Goal: Transaction & Acquisition: Purchase product/service

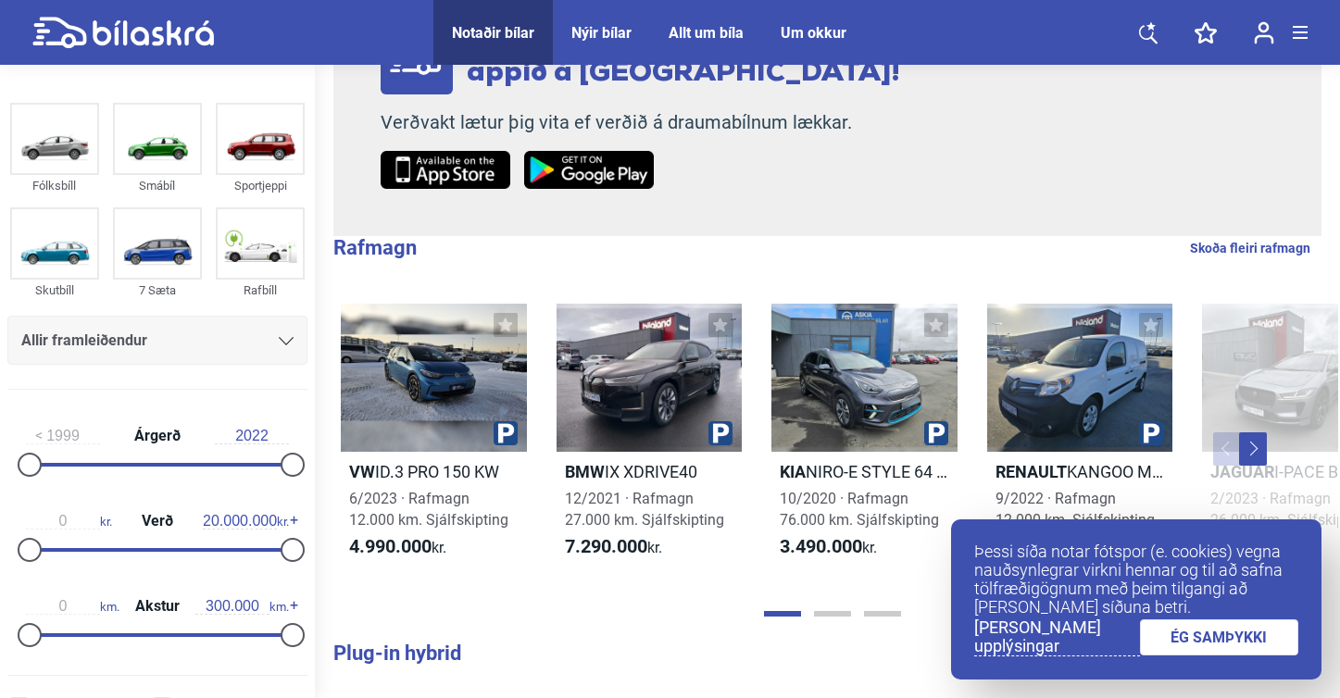
scroll to position [307, 0]
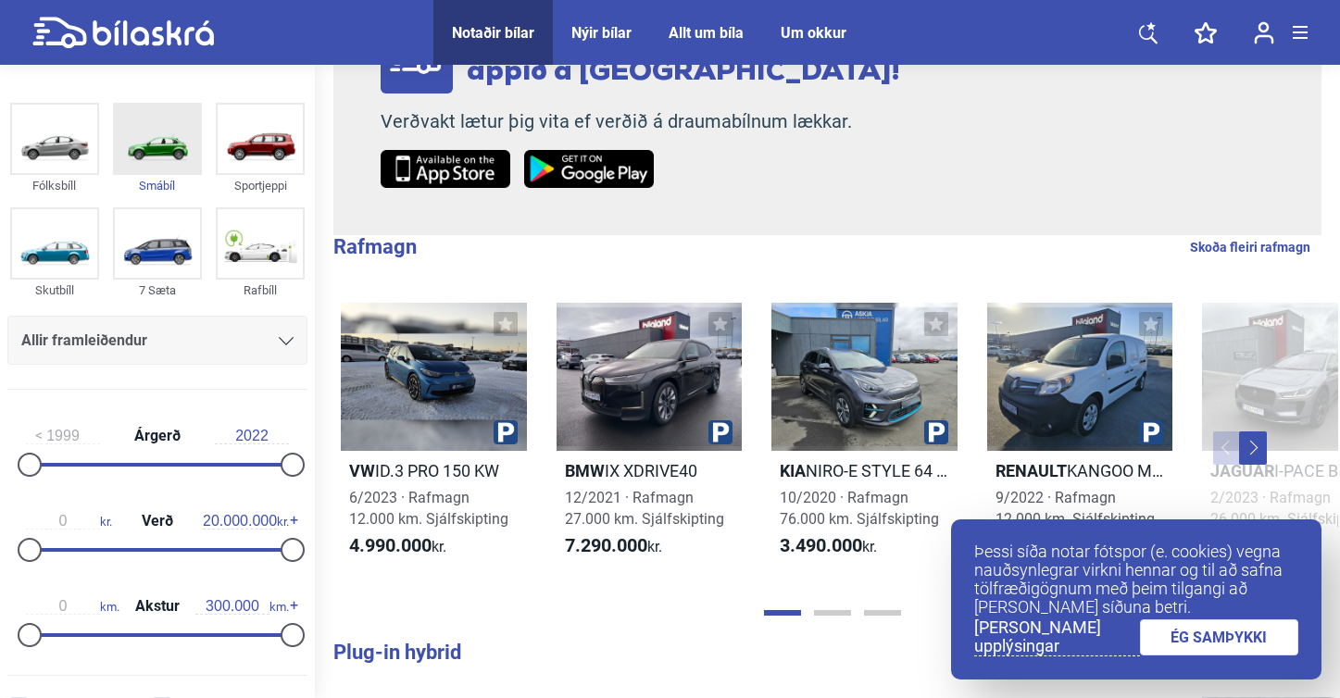
click at [165, 147] on img at bounding box center [157, 139] width 85 height 69
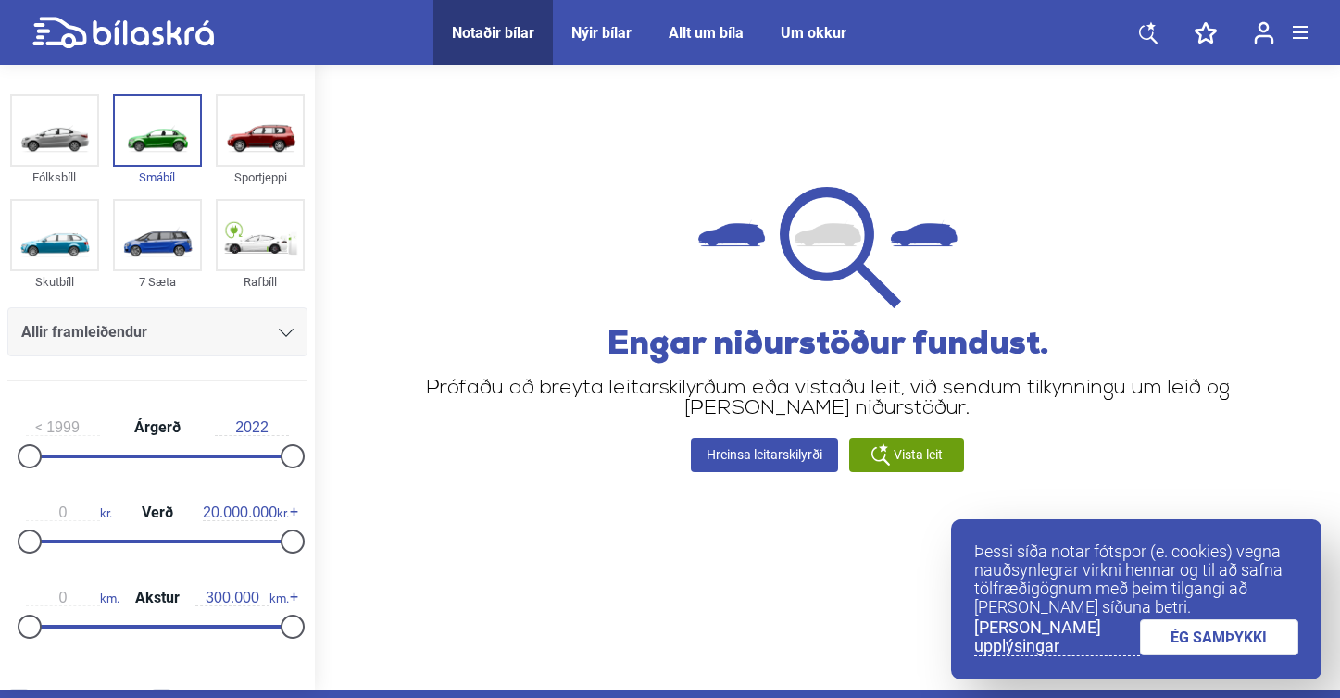
scroll to position [14, 0]
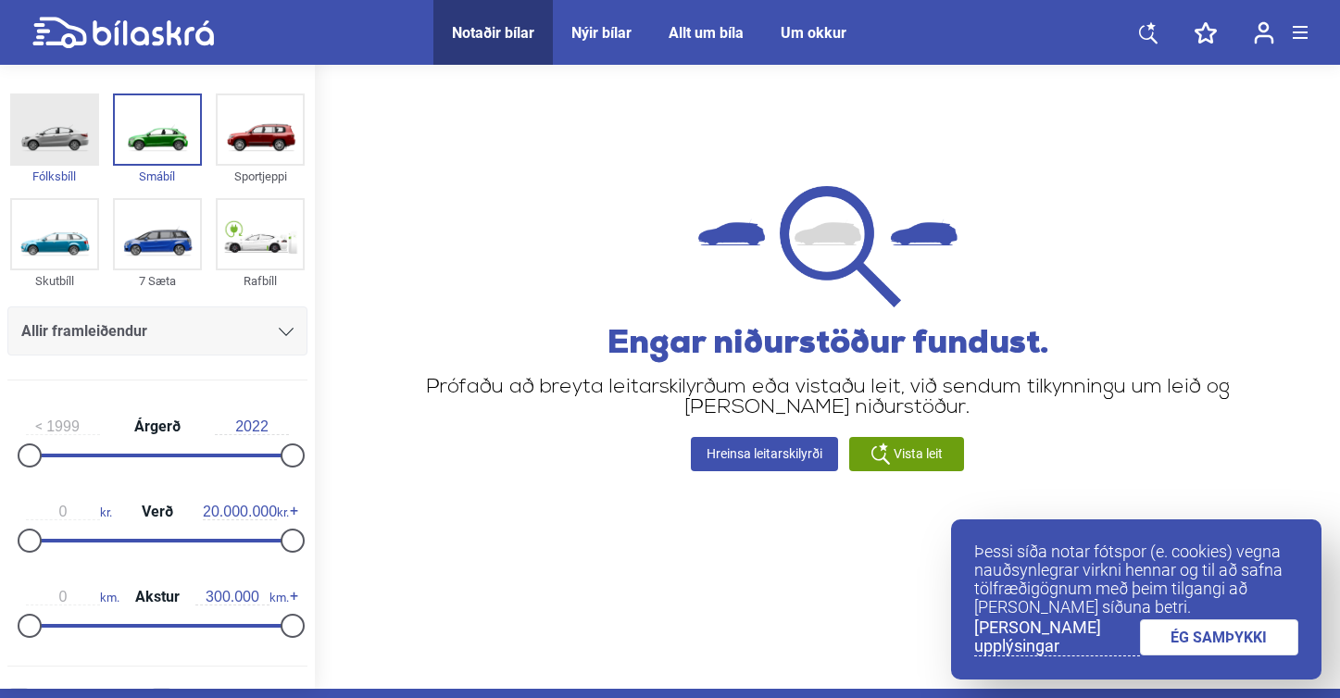
click at [86, 123] on img at bounding box center [54, 129] width 85 height 69
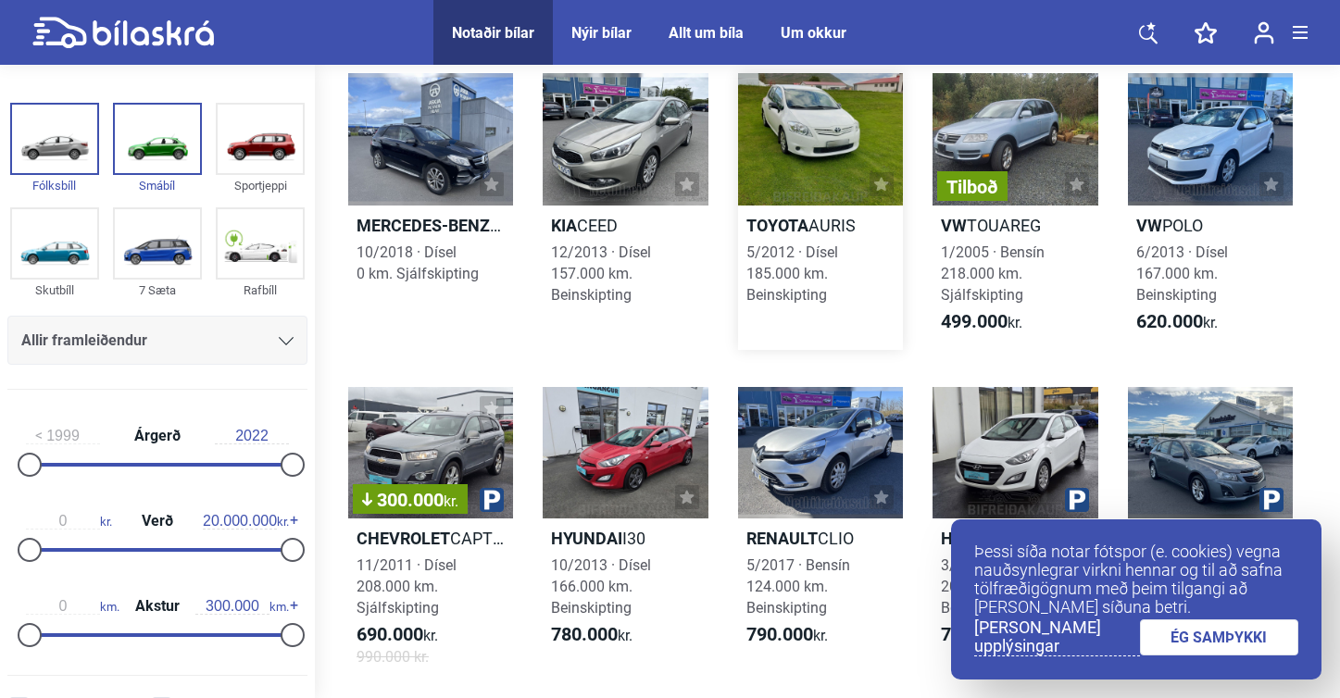
scroll to position [113, 0]
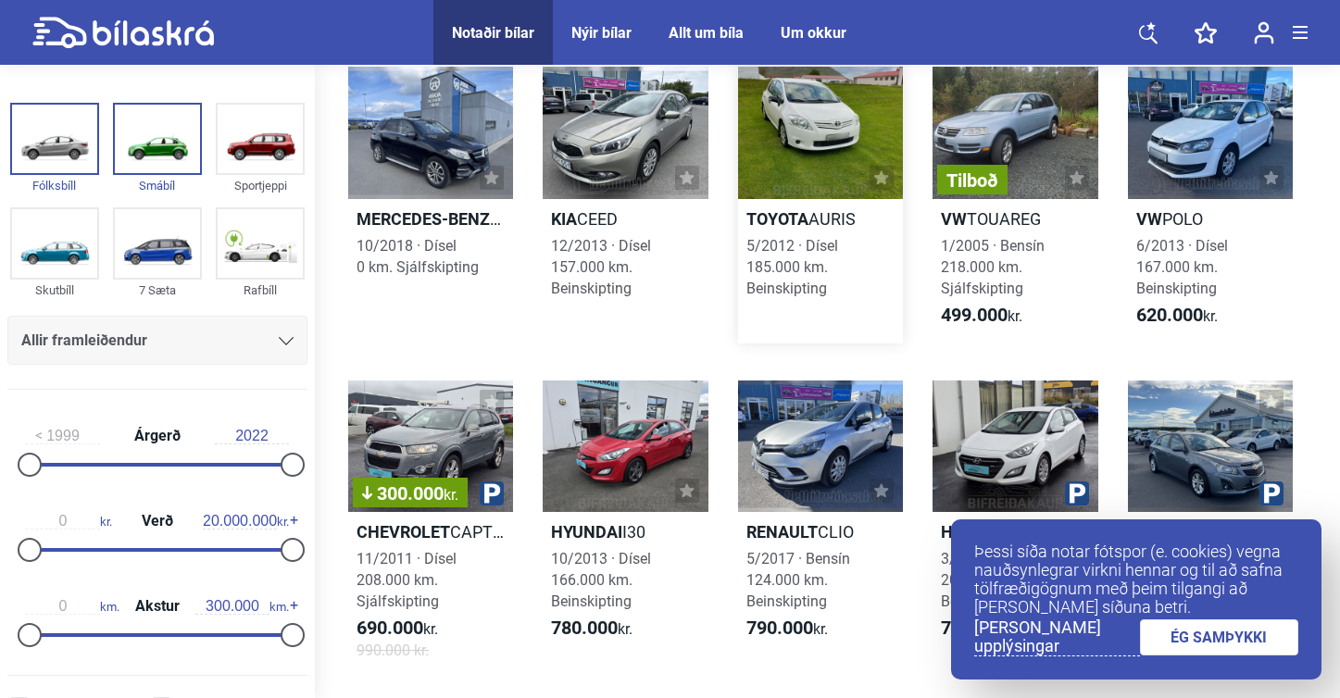
click at [800, 221] on b "Toyota" at bounding box center [777, 218] width 62 height 19
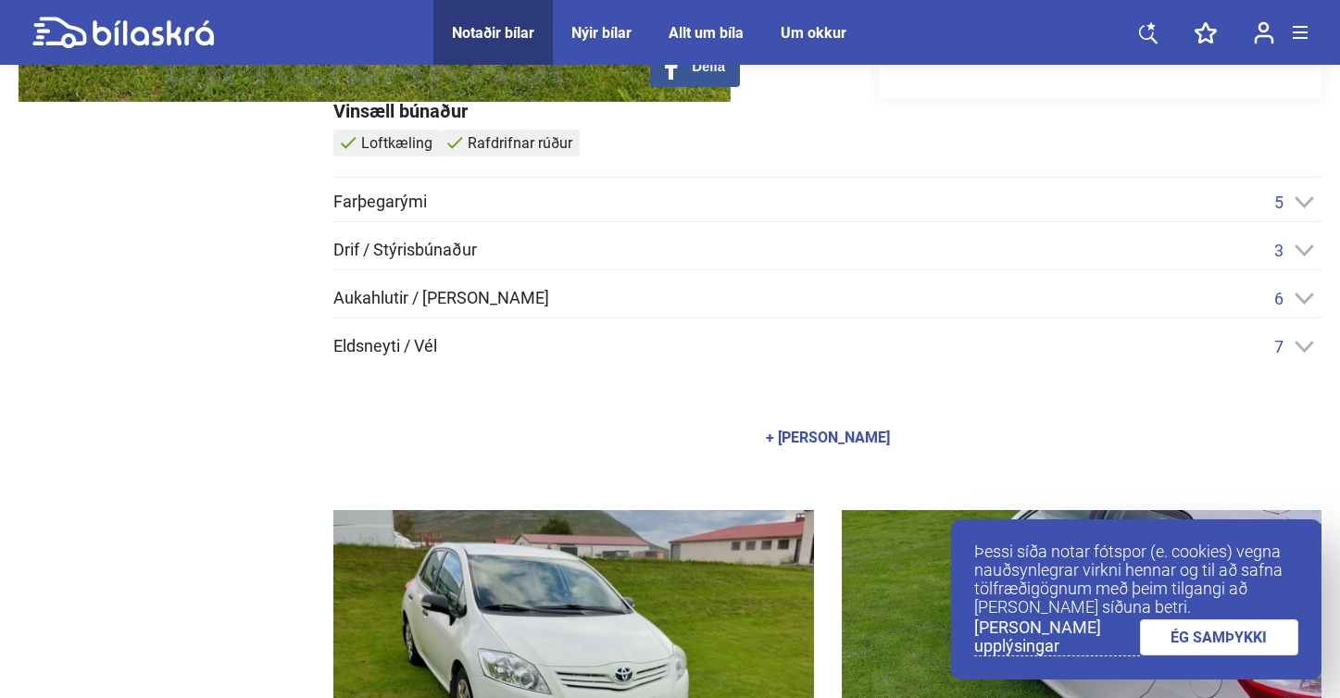
scroll to position [542, 0]
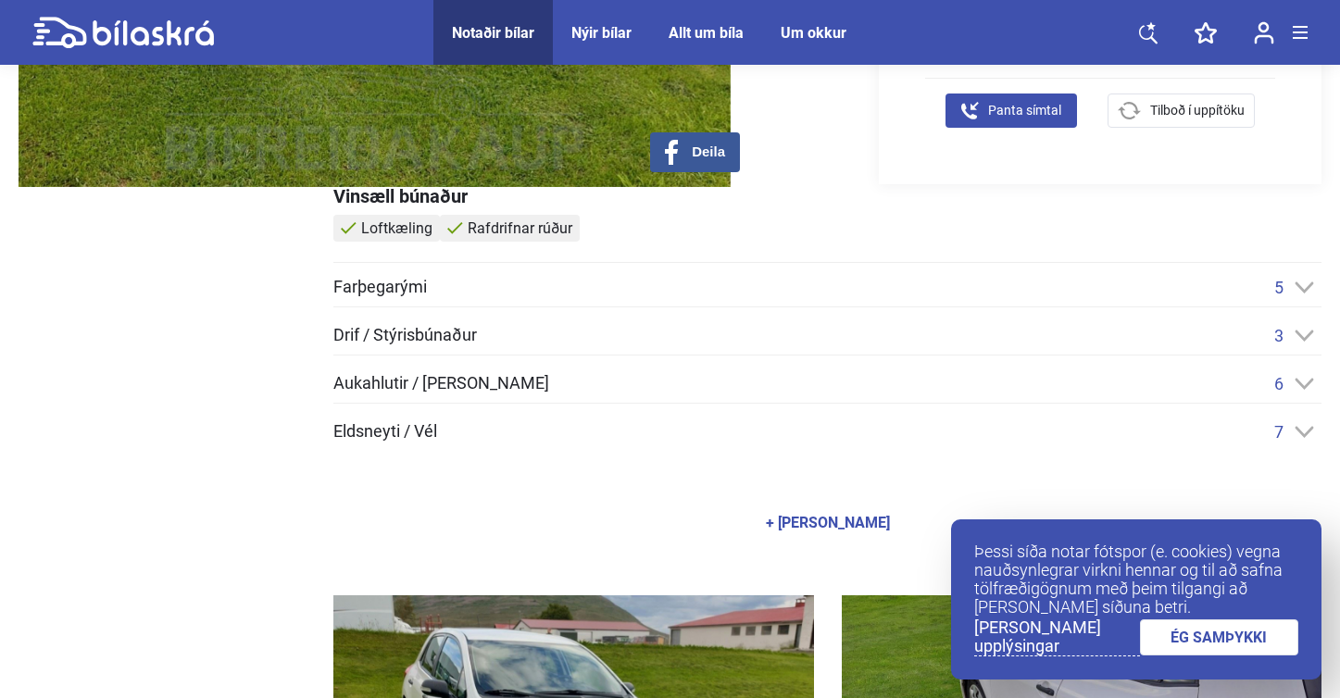
click at [1304, 284] on icon at bounding box center [1303, 287] width 19 height 12
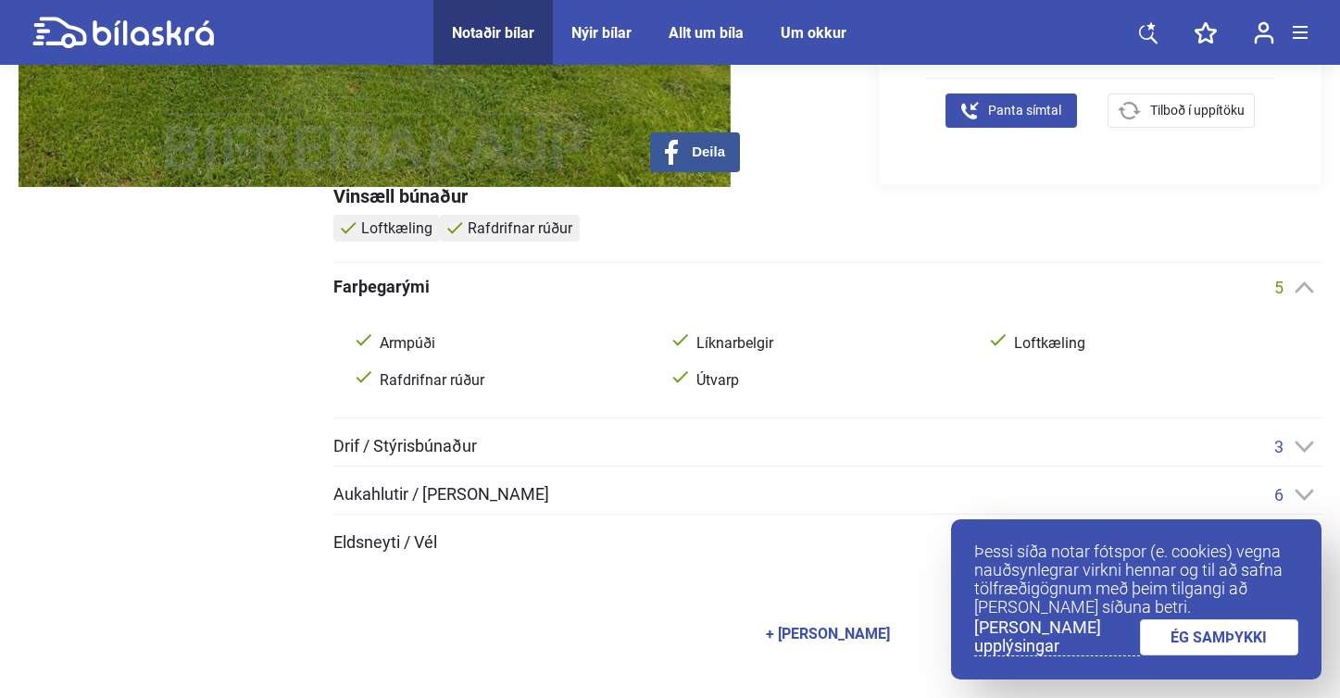
click at [1294, 442] on icon at bounding box center [1303, 447] width 19 height 12
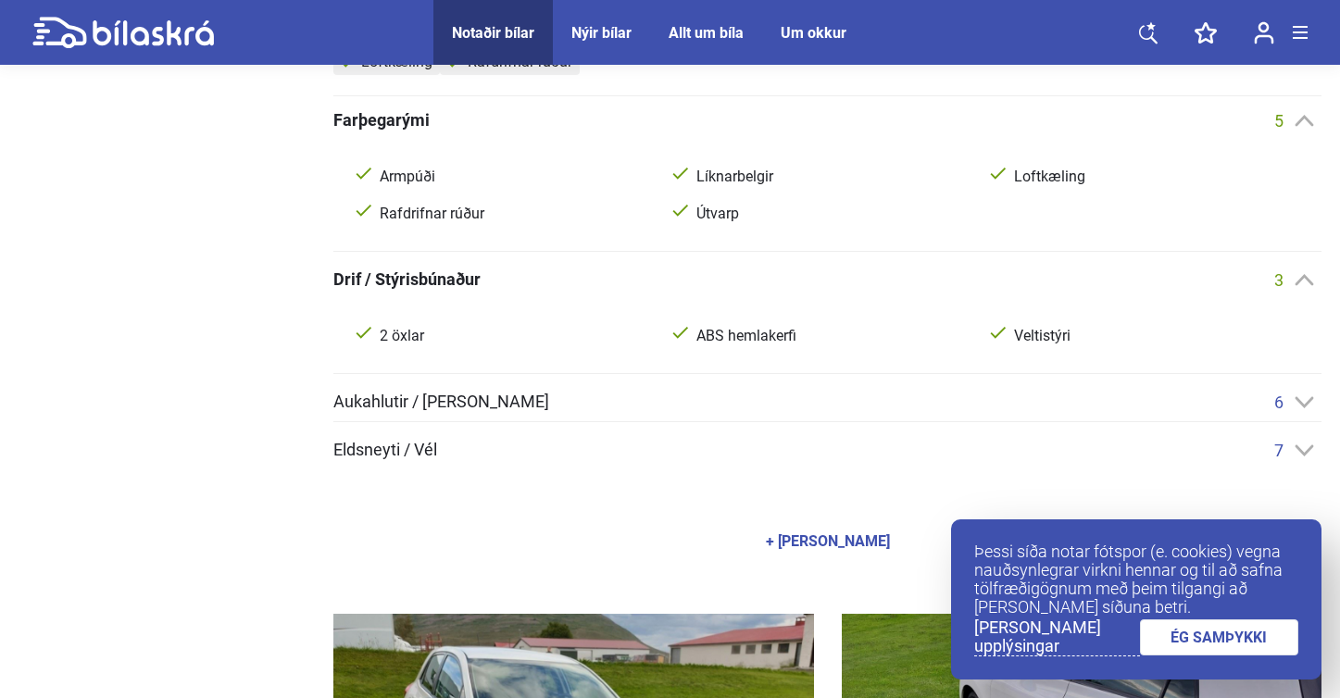
scroll to position [716, 0]
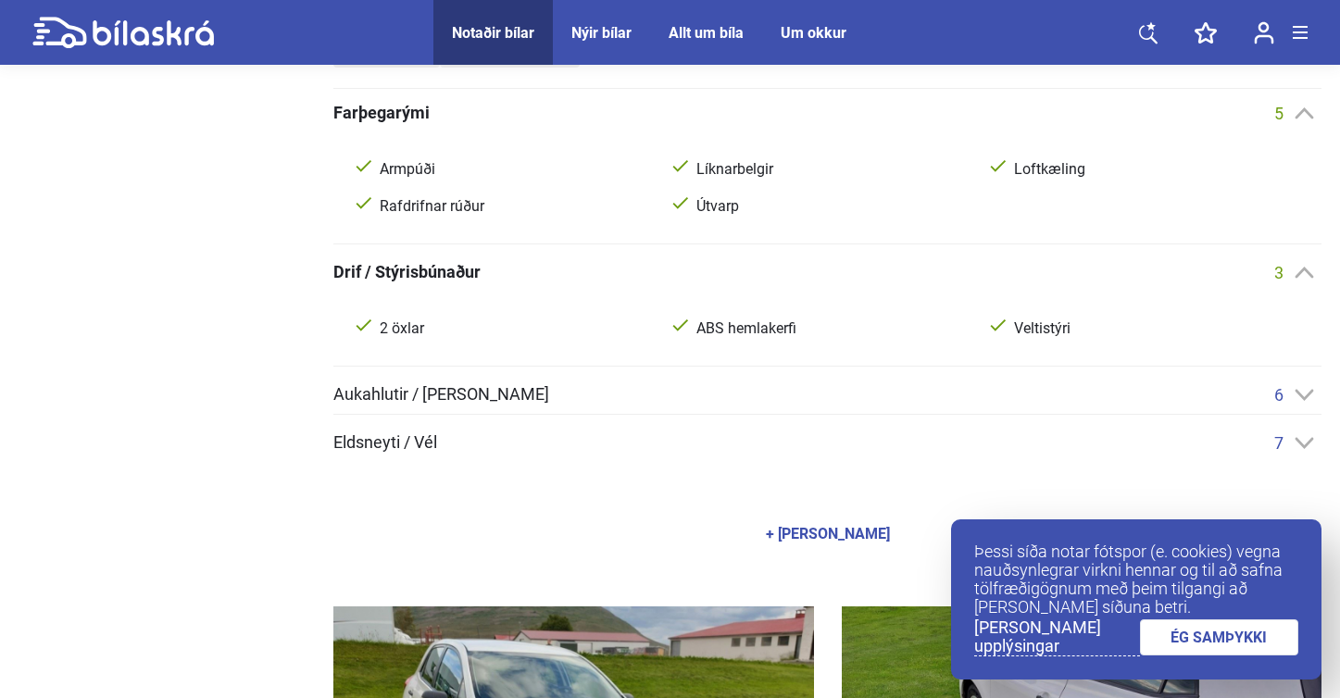
click at [1293, 389] on div "6" at bounding box center [1297, 394] width 47 height 19
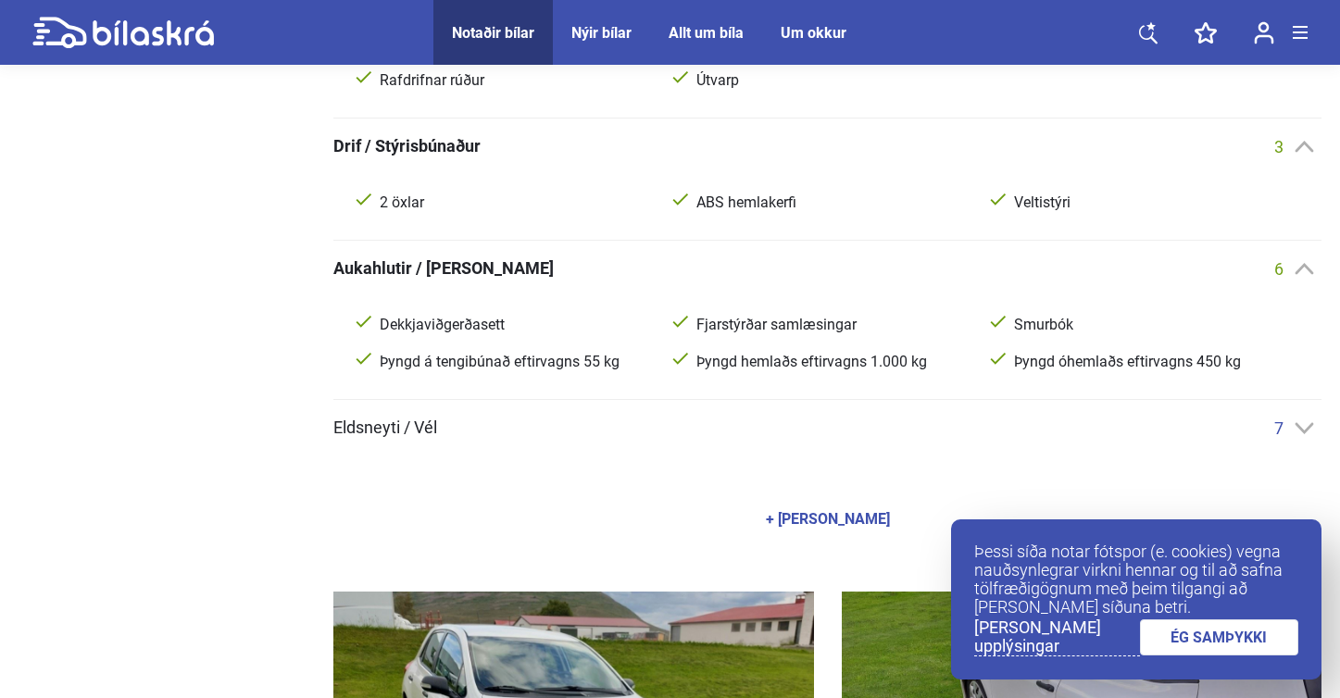
scroll to position [867, 0]
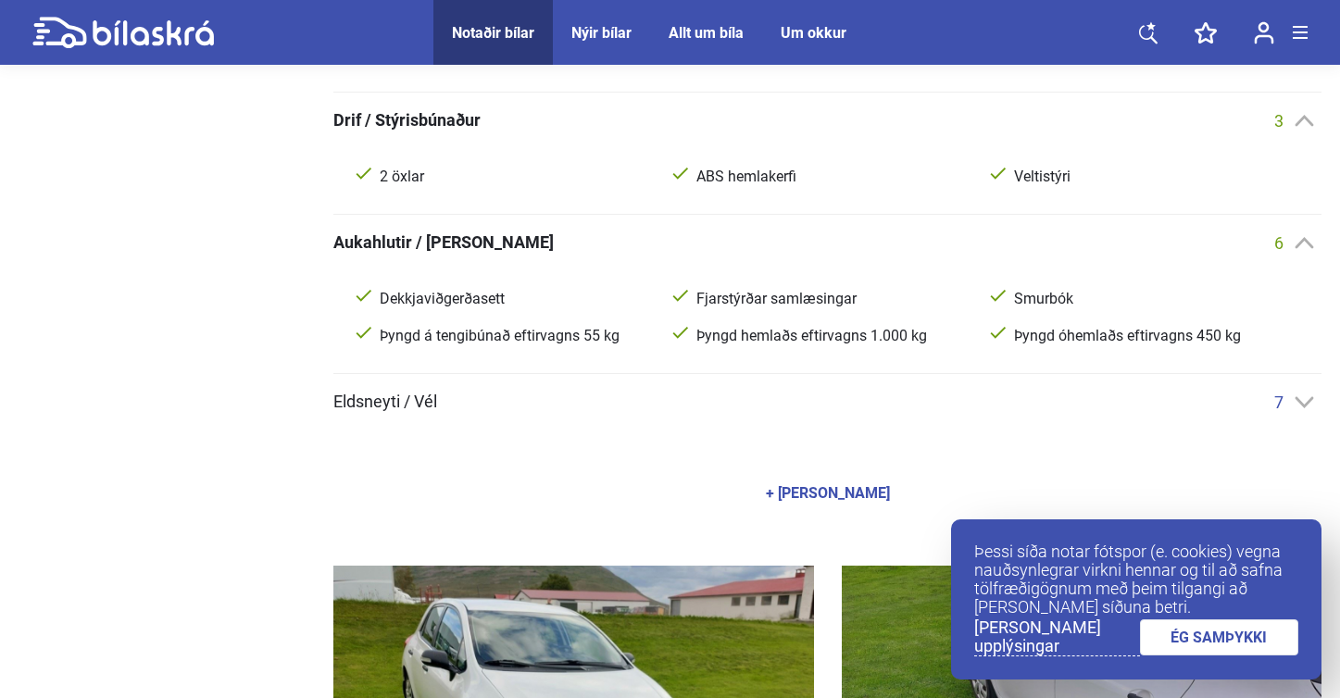
click at [1303, 405] on icon at bounding box center [1304, 401] width 19 height 11
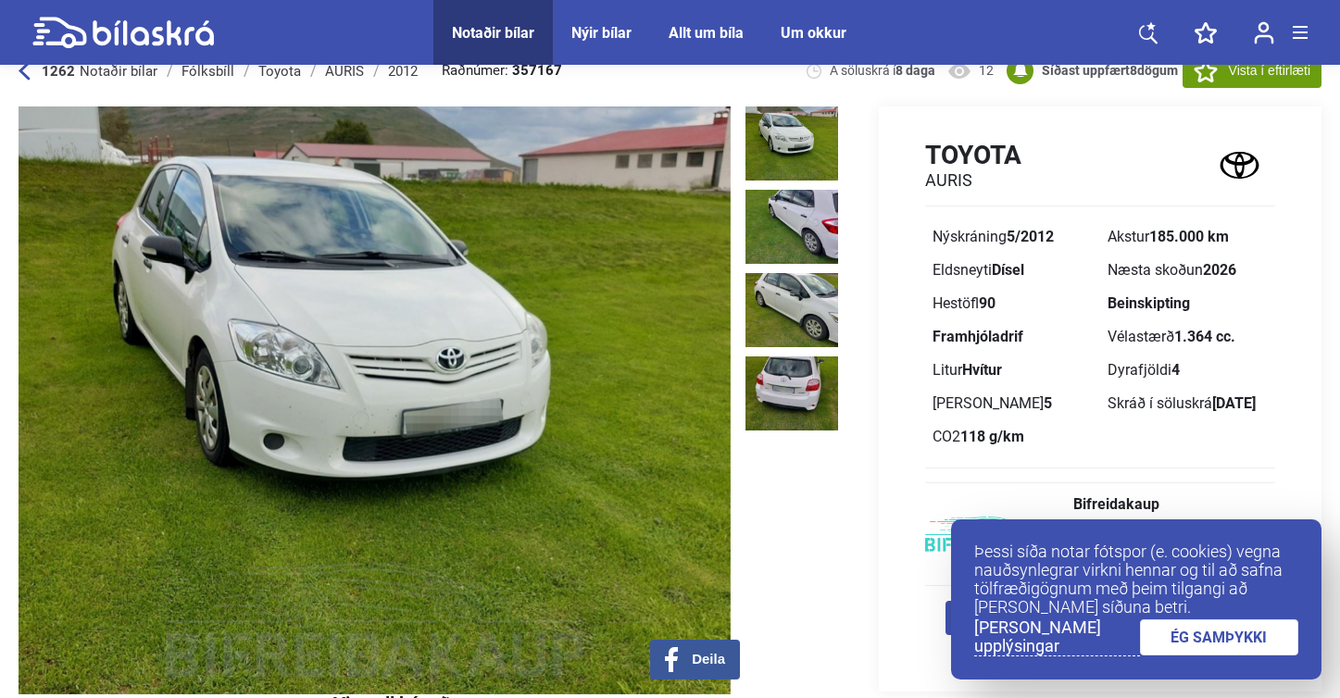
scroll to position [43, 0]
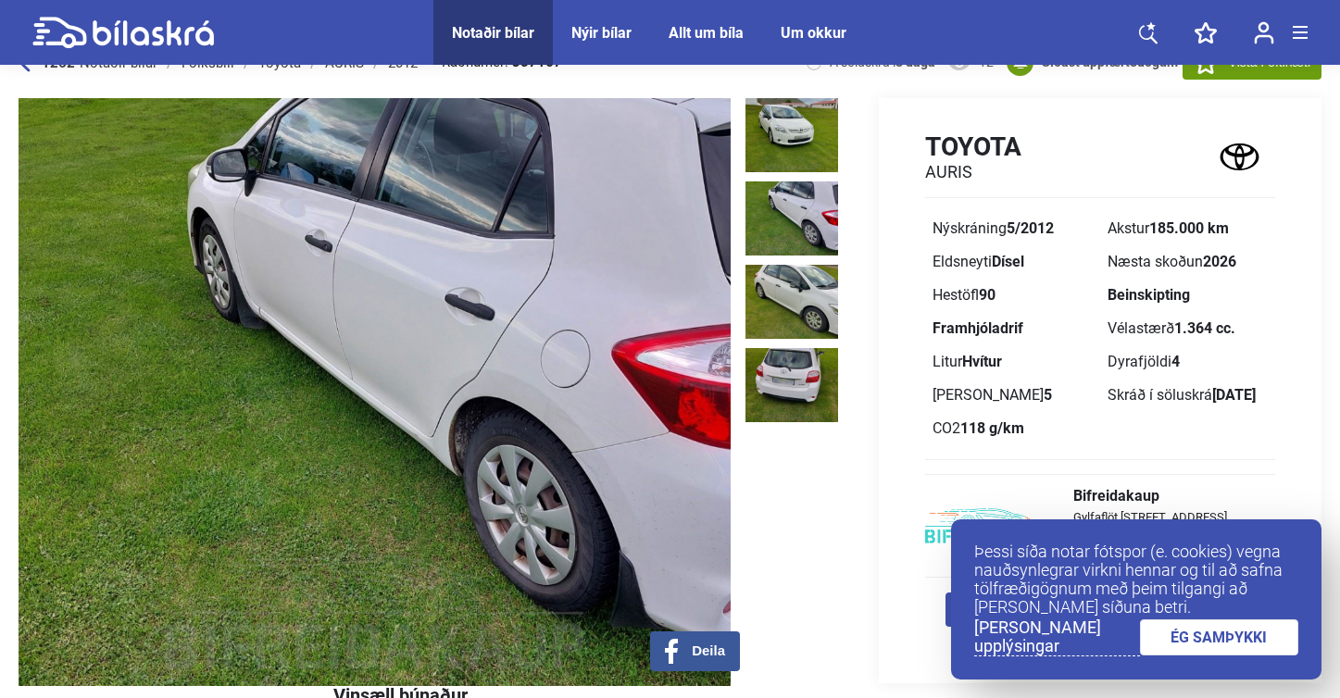
click at [97, 20] on icon at bounding box center [122, 33] width 181 height 32
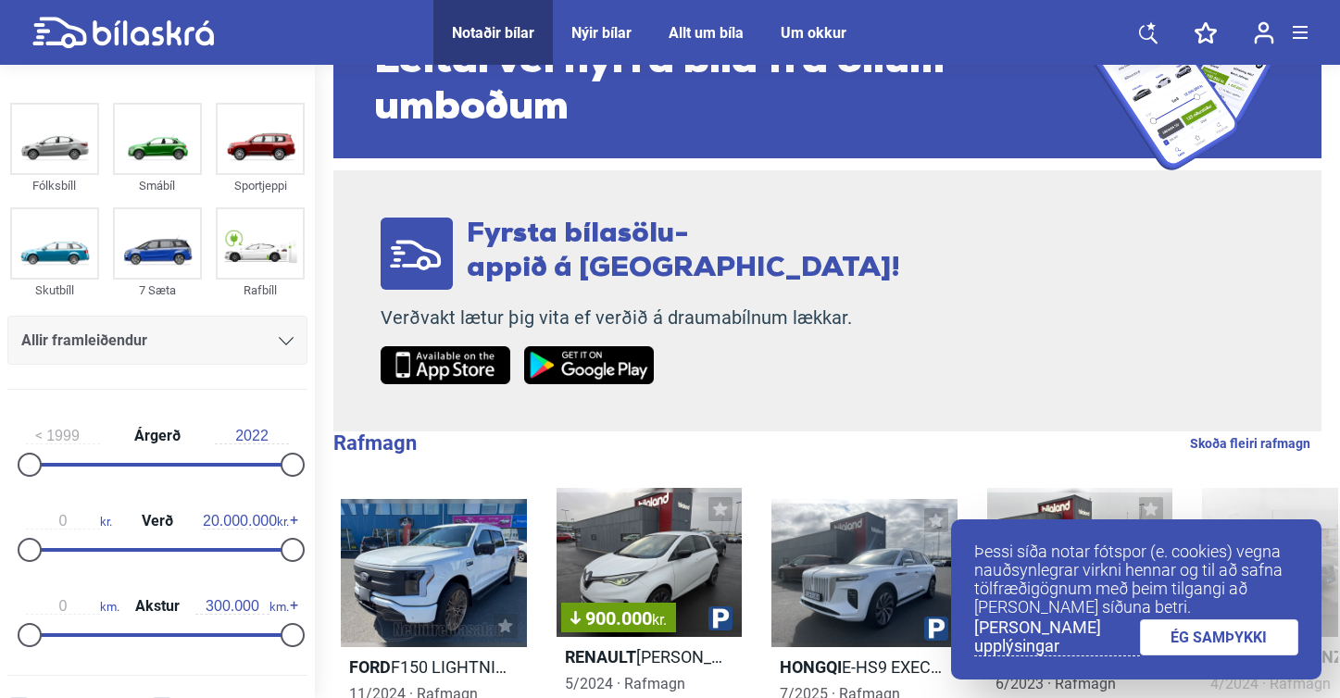
scroll to position [113, 0]
